Goal: Transaction & Acquisition: Purchase product/service

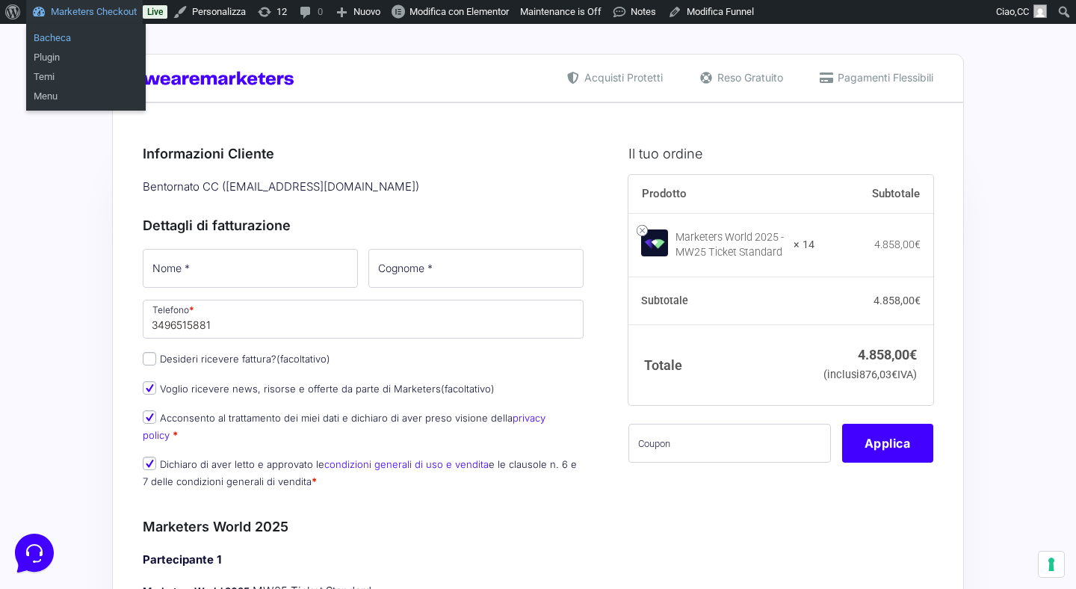
click at [55, 43] on link "Bacheca" at bounding box center [86, 37] width 120 height 19
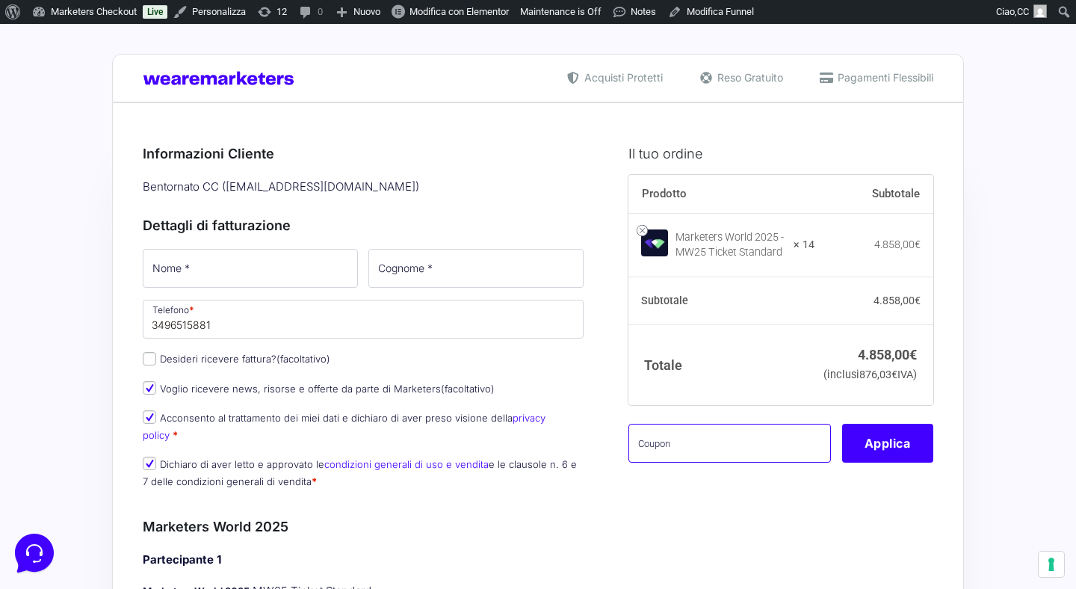
click at [686, 463] on input "text" at bounding box center [730, 443] width 203 height 39
paste input "[EMAIL_ADDRESS][DOMAIN_NAME]"
type input "[EMAIL_ADDRESS][DOMAIN_NAME]"
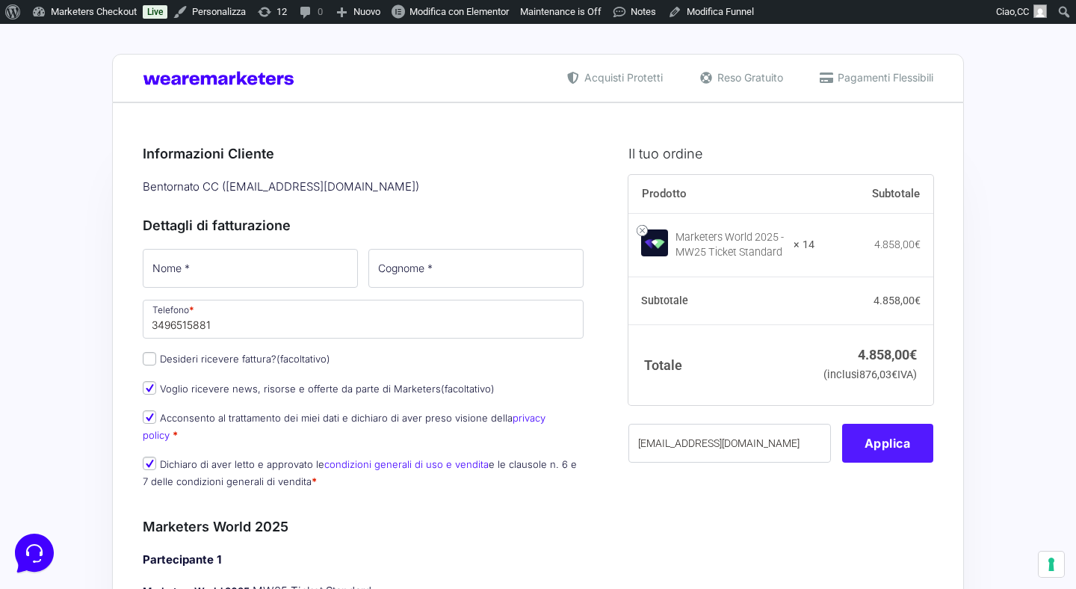
click at [892, 463] on button "Applica" at bounding box center [887, 443] width 91 height 39
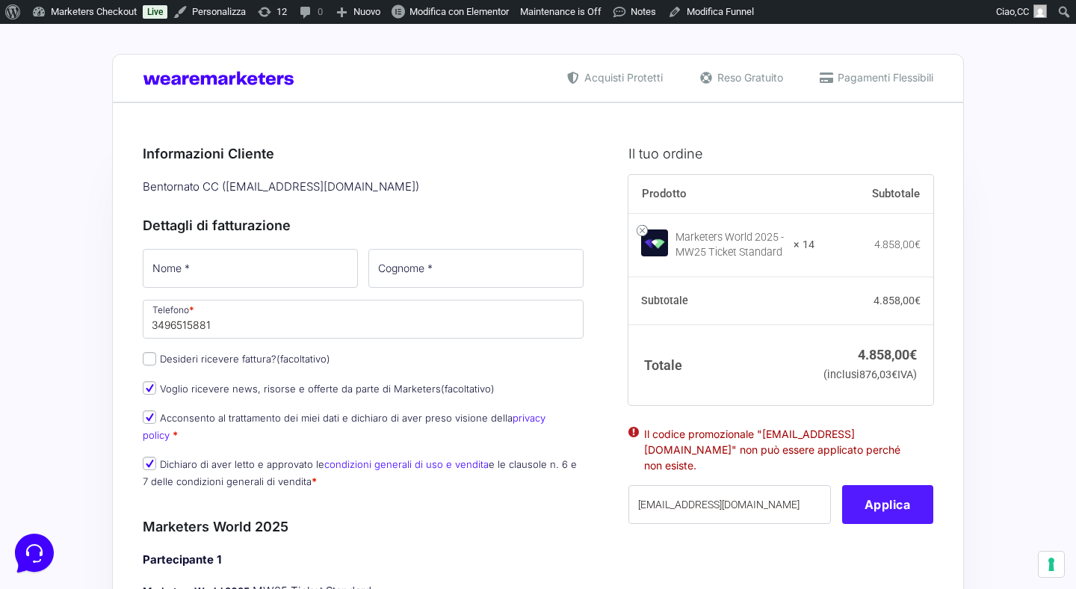
click at [887, 509] on button "Applica" at bounding box center [887, 504] width 91 height 39
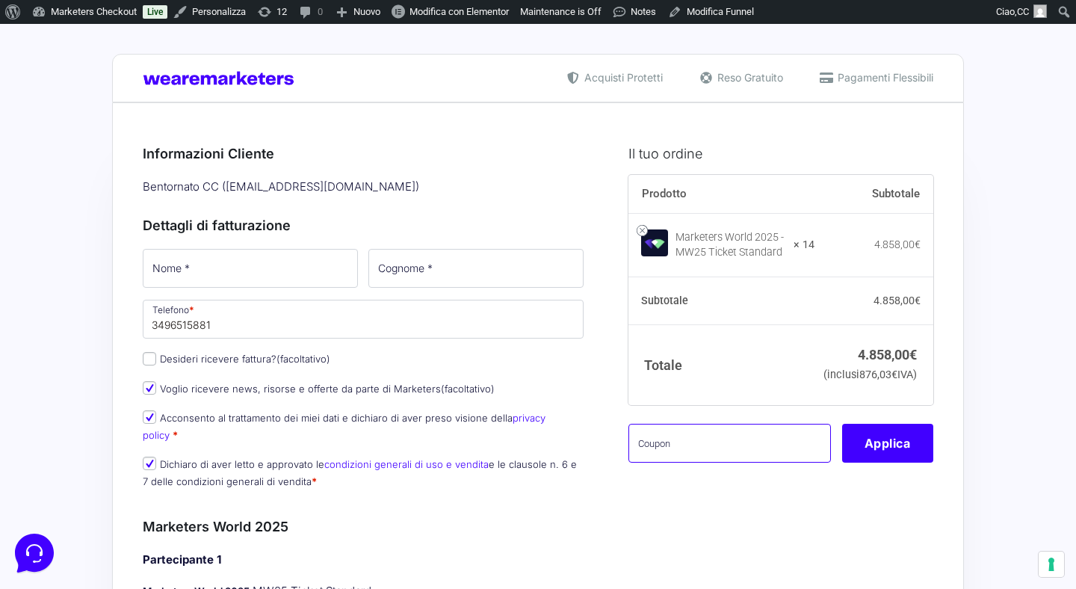
click at [730, 454] on input "text" at bounding box center [730, 443] width 203 height 39
paste input "[EMAIL_ADDRESS][DOMAIN_NAME]"
type input "[EMAIL_ADDRESS][DOMAIN_NAME]"
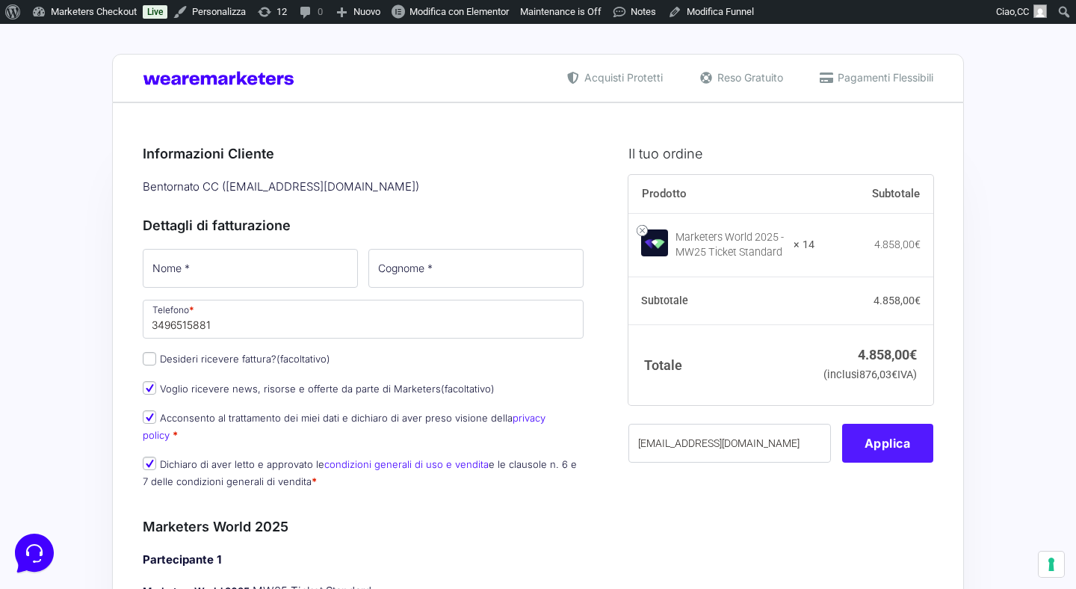
click at [869, 463] on button "Applica" at bounding box center [887, 443] width 91 height 39
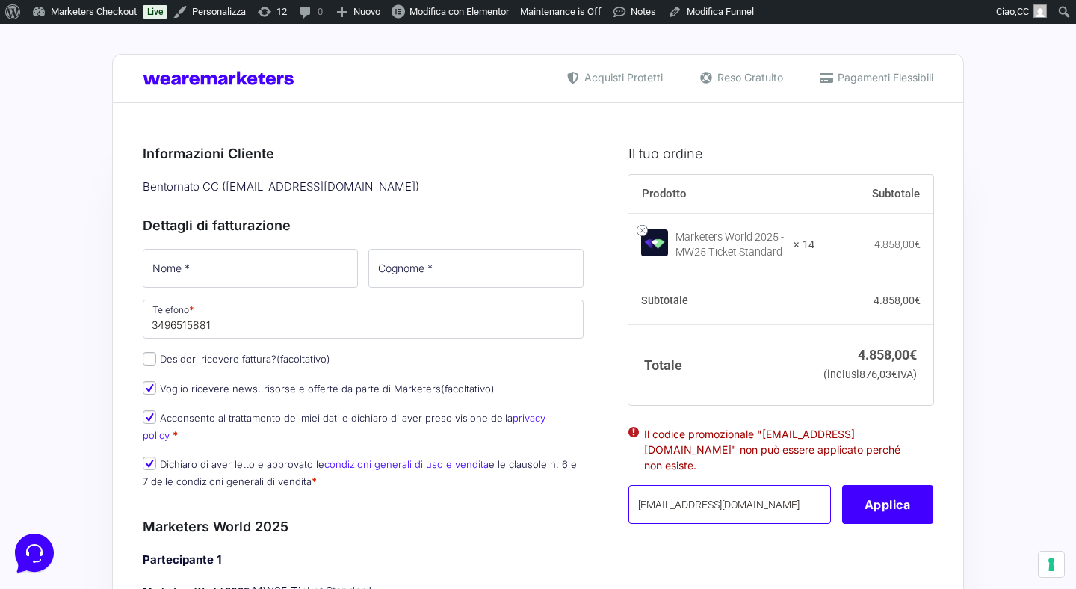
drag, startPoint x: 764, startPoint y: 512, endPoint x: 580, endPoint y: 503, distance: 184.1
click at [629, 503] on input "[EMAIL_ADDRESS][DOMAIN_NAME]" at bounding box center [730, 504] width 203 height 39
click at [712, 505] on input "text" at bounding box center [730, 504] width 203 height 39
paste input "MWgabry14"
type input "MWgabry14"
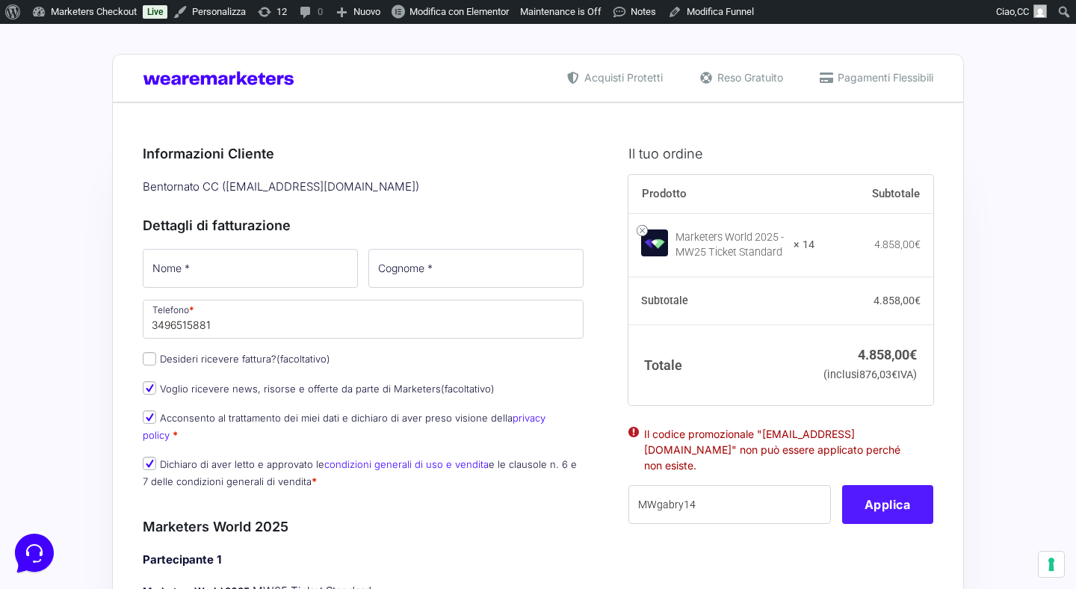
click at [888, 512] on button "Applica" at bounding box center [887, 504] width 91 height 39
